Goal: Information Seeking & Learning: Learn about a topic

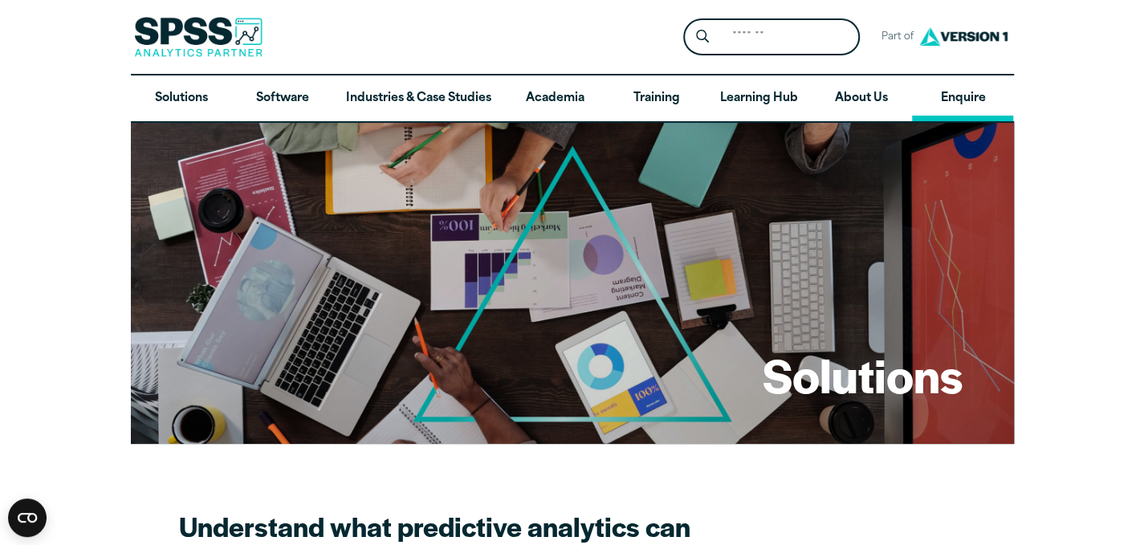
click at [965, 95] on link "Enquire" at bounding box center [962, 98] width 101 height 47
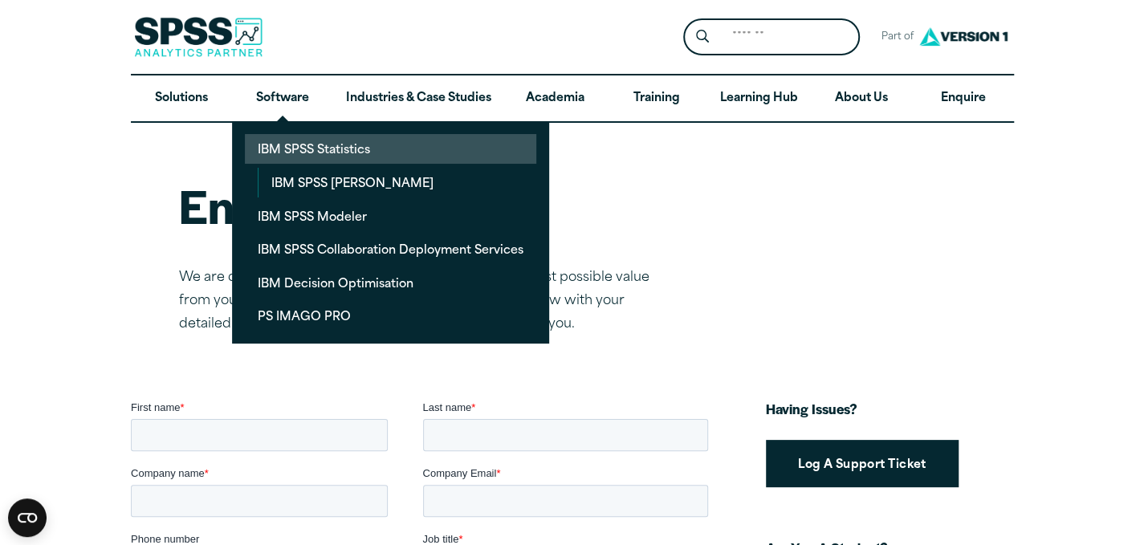
click at [289, 147] on link "IBM SPSS Statistics" at bounding box center [390, 149] width 291 height 30
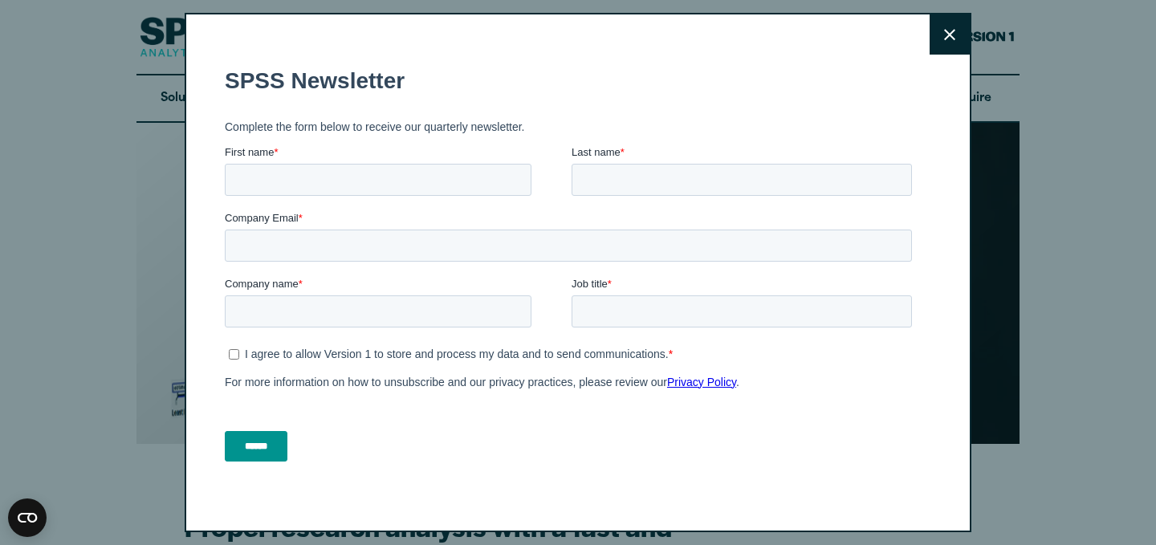
click at [932, 44] on button "Close" at bounding box center [949, 34] width 40 height 40
